Goal: Task Accomplishment & Management: Use online tool/utility

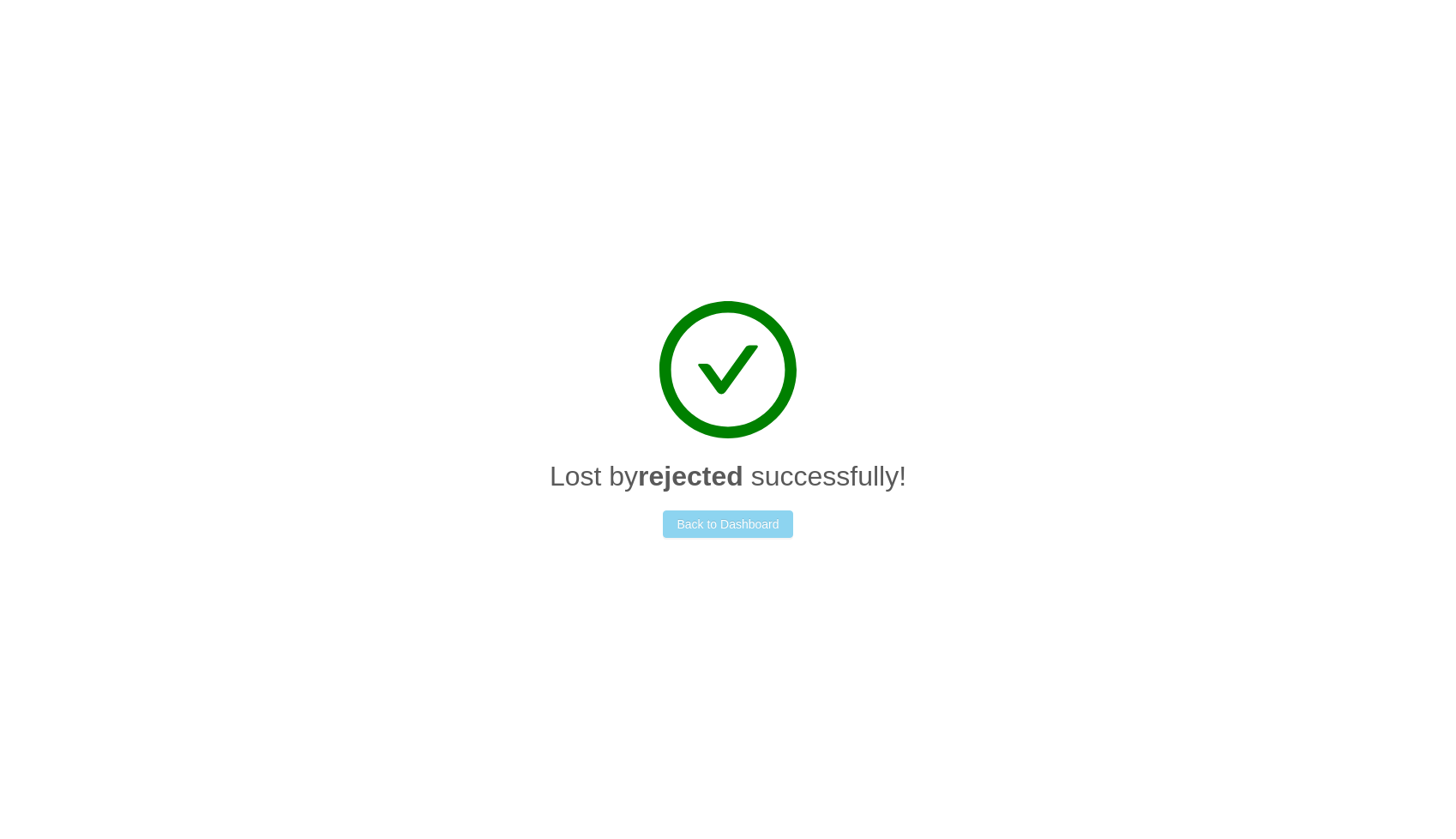
click at [706, 522] on button "Back to Dashboard" at bounding box center [728, 524] width 130 height 28
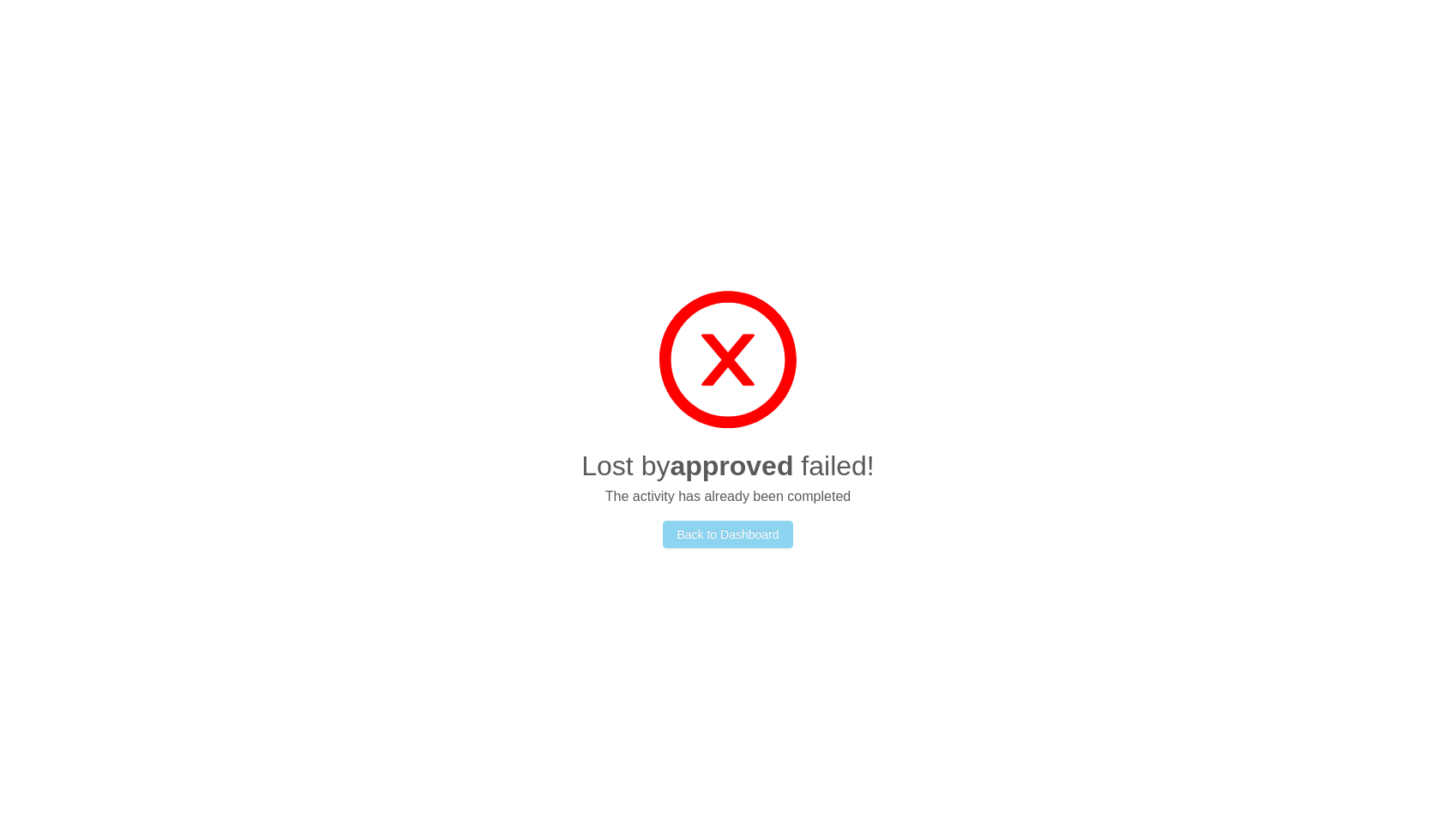
click at [745, 531] on button "Back to Dashboard" at bounding box center [728, 535] width 130 height 28
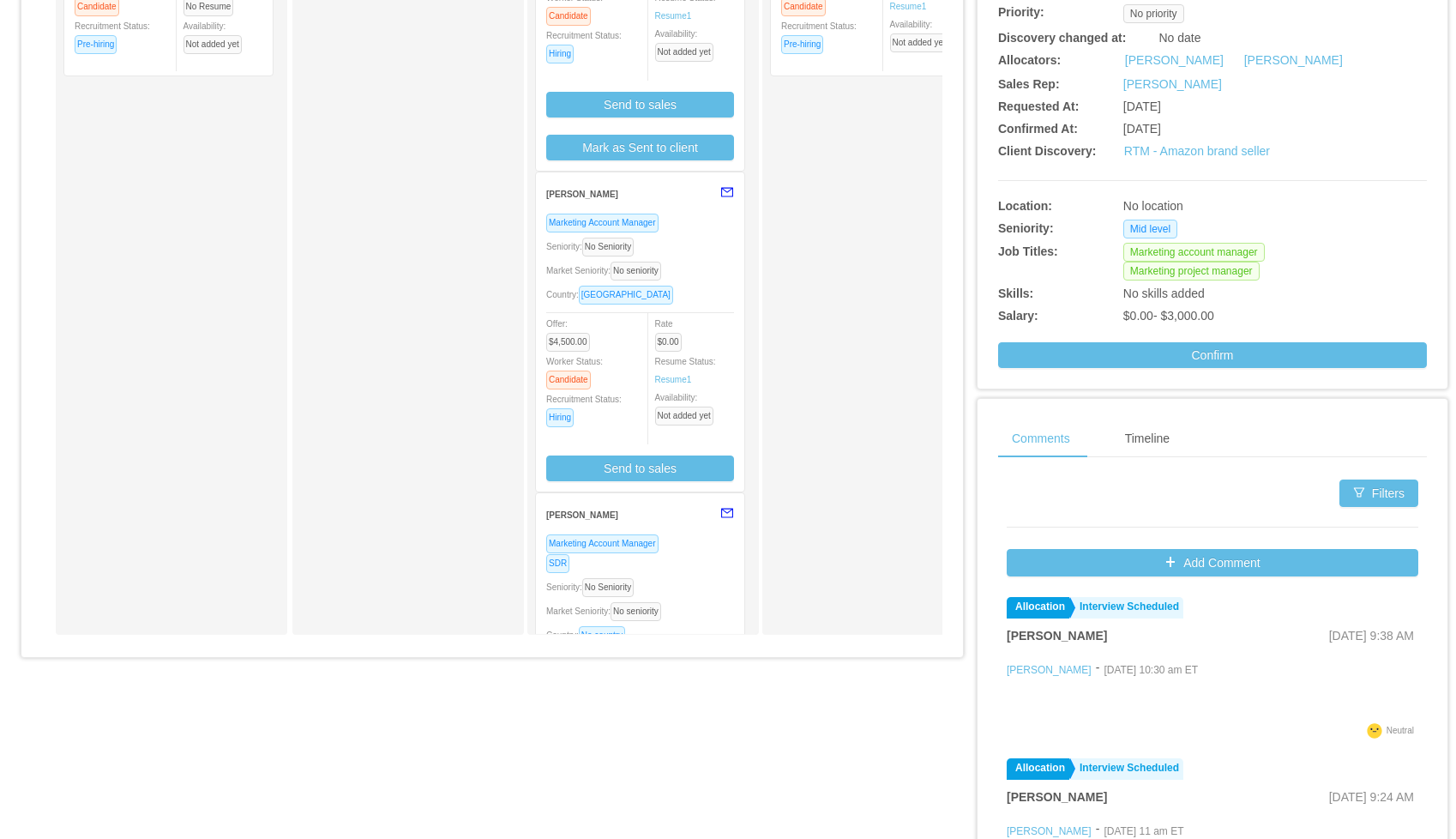
scroll to position [479, 0]
